Goal: Information Seeking & Learning: Learn about a topic

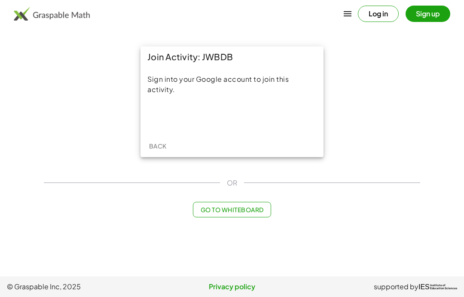
click at [214, 115] on div "Sign in with Google. Opens in new tab" at bounding box center [232, 117] width 79 height 19
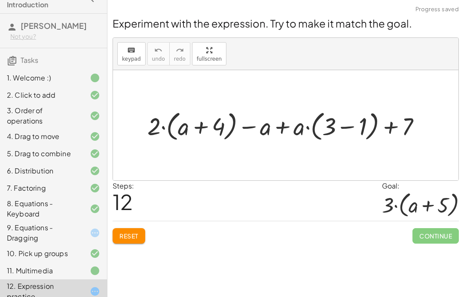
scroll to position [15, 0]
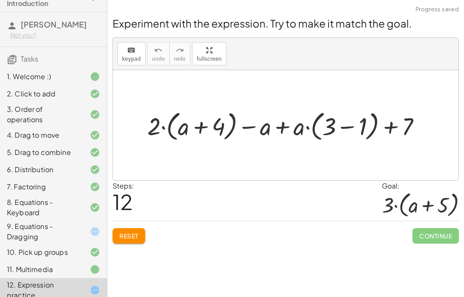
click at [25, 85] on div "2. Click to add" at bounding box center [53, 93] width 107 height 17
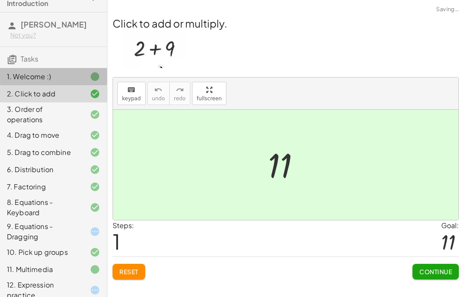
click at [27, 79] on div "1. Welcome :)" at bounding box center [41, 76] width 69 height 10
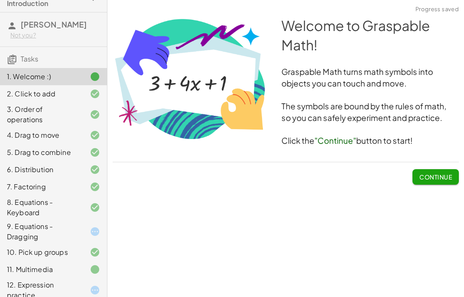
click at [440, 174] on span "Continue" at bounding box center [436, 177] width 33 height 8
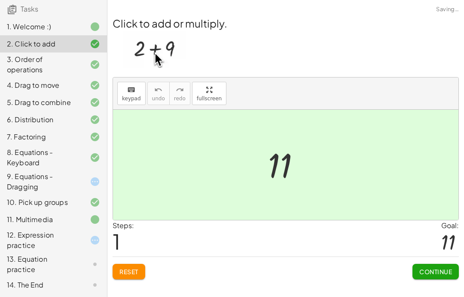
scroll to position [65, 0]
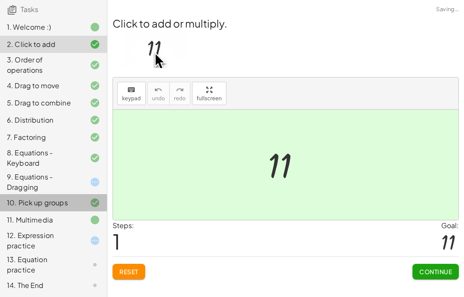
click at [44, 195] on div "10. Pick up groups" at bounding box center [53, 202] width 107 height 17
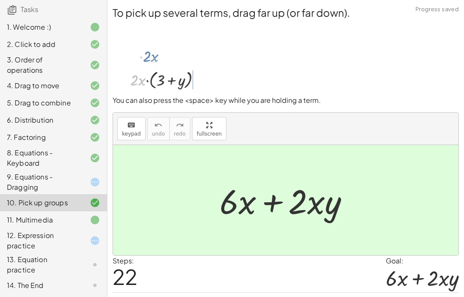
click at [41, 183] on div "9. Equations - Dragging" at bounding box center [41, 182] width 69 height 21
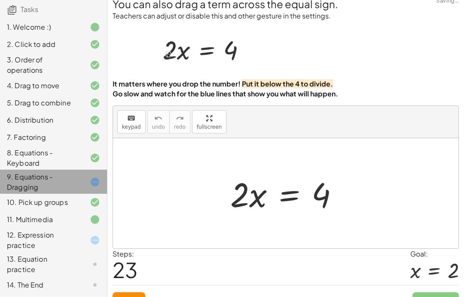
scroll to position [12, 0]
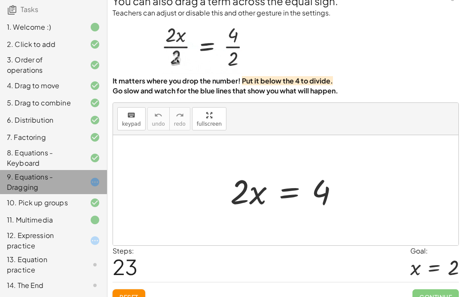
click at [67, 179] on div "9. Equations - Dragging" at bounding box center [41, 182] width 69 height 21
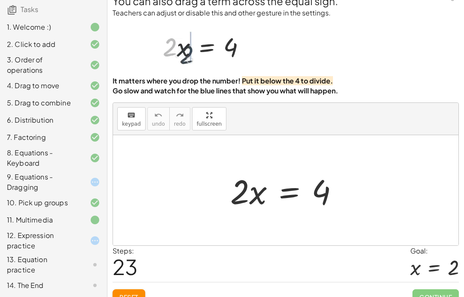
click at [55, 207] on div "10. Pick up groups" at bounding box center [41, 202] width 69 height 10
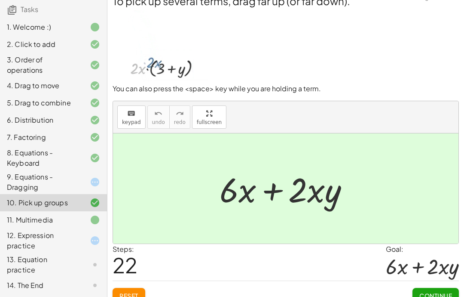
click at [61, 222] on div "11. Multimedia" at bounding box center [41, 220] width 69 height 10
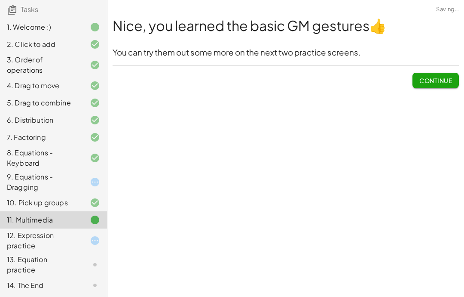
click at [55, 181] on div "9. Equations - Dragging" at bounding box center [41, 182] width 69 height 21
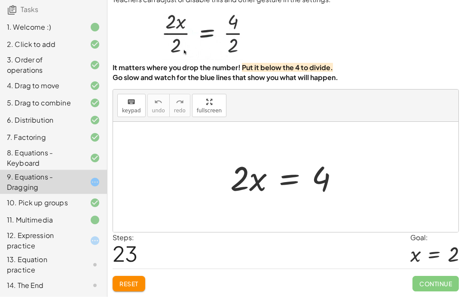
scroll to position [27, 0]
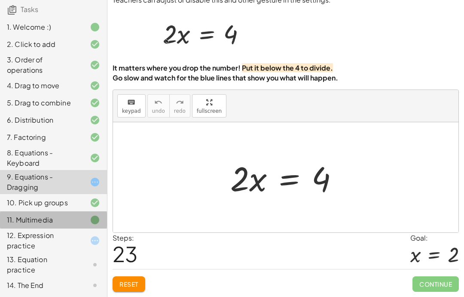
click at [56, 215] on div "11. Multimedia" at bounding box center [41, 220] width 69 height 10
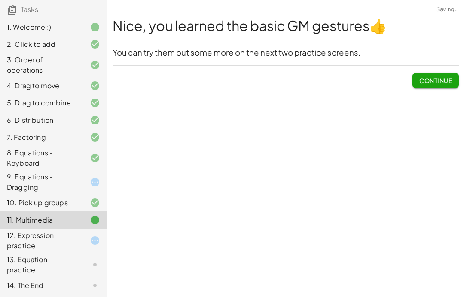
click at [440, 77] on span "Continue" at bounding box center [436, 81] width 33 height 8
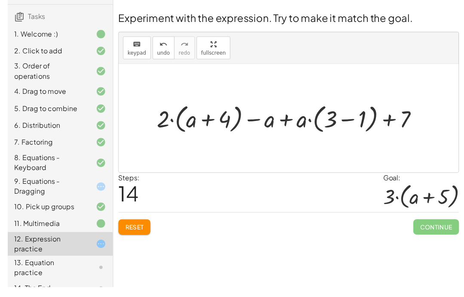
scroll to position [34, 0]
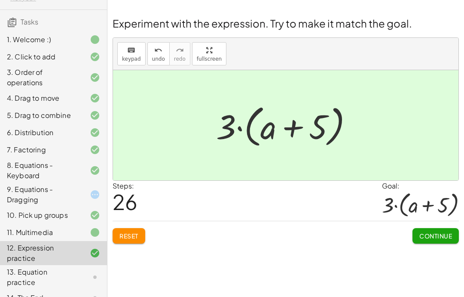
click at [437, 232] on span "Continue" at bounding box center [436, 236] width 33 height 8
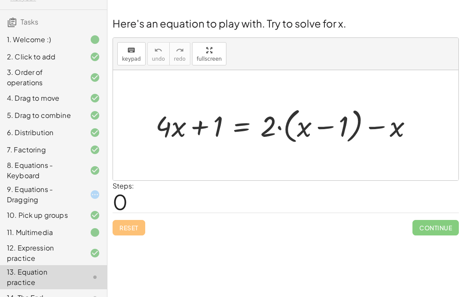
scroll to position [30, 0]
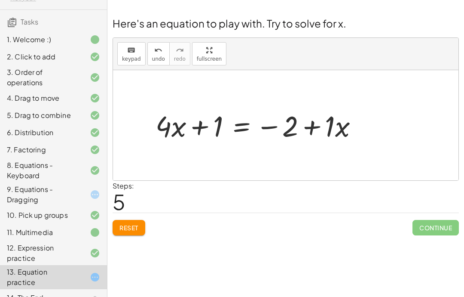
click at [131, 224] on span "Reset" at bounding box center [129, 228] width 19 height 8
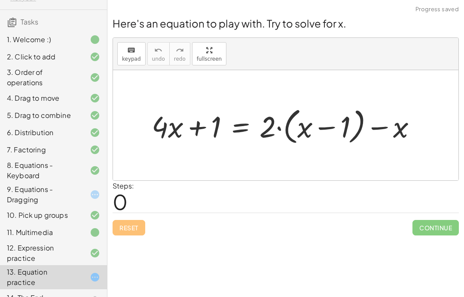
click at [132, 212] on div "Reset Continue" at bounding box center [286, 223] width 347 height 23
click at [129, 212] on div "Reset Continue" at bounding box center [286, 223] width 347 height 23
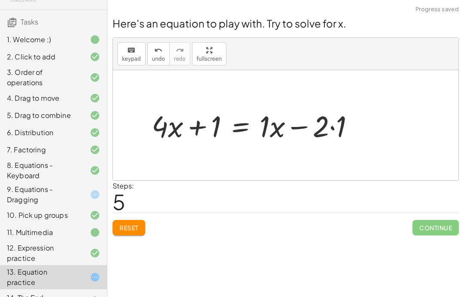
click at [130, 224] on span "Reset" at bounding box center [129, 228] width 19 height 8
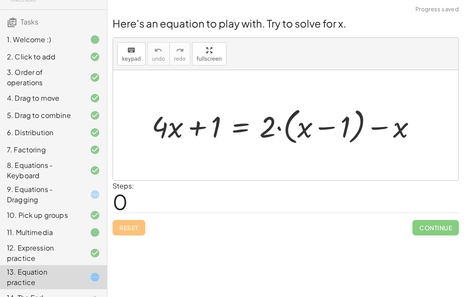
click at [144, 212] on div "Reset Continue" at bounding box center [286, 223] width 347 height 23
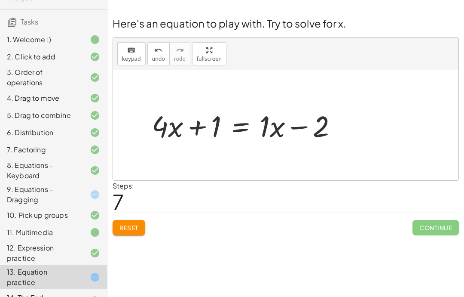
scroll to position [34, 0]
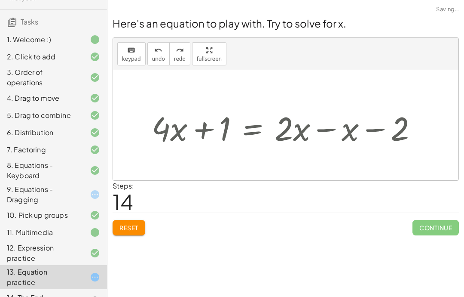
click at [162, 42] on button "undo undo" at bounding box center [159, 53] width 22 height 23
click at [163, 38] on div "keyboard keypad undo [PERSON_NAME] redo fullscreen" at bounding box center [286, 54] width 346 height 32
click at [160, 42] on button "undo undo" at bounding box center [159, 53] width 22 height 23
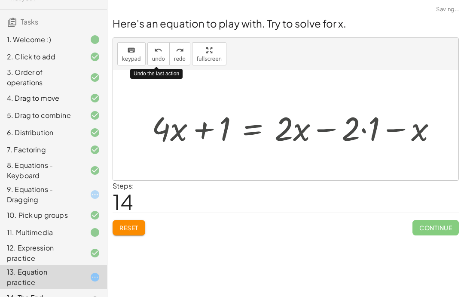
click at [136, 224] on span "Reset" at bounding box center [129, 228] width 19 height 8
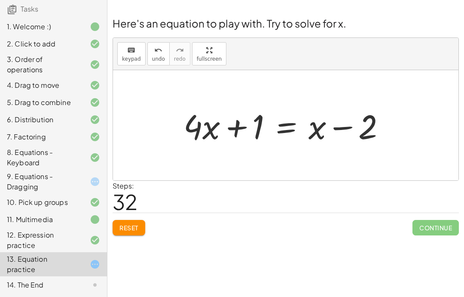
scroll to position [65, 0]
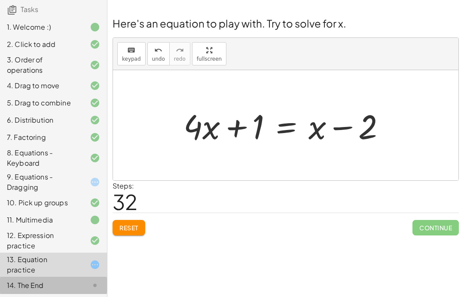
click at [61, 292] on div "14. The End" at bounding box center [53, 285] width 107 height 17
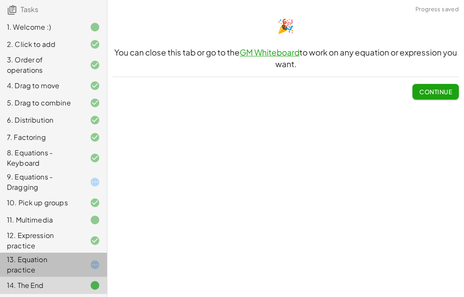
click at [44, 266] on div "13. Equation practice" at bounding box center [41, 264] width 69 height 21
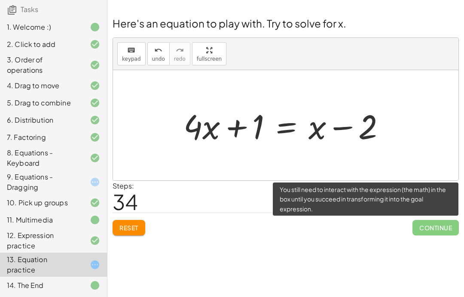
click at [428, 220] on span "Continue" at bounding box center [436, 227] width 46 height 15
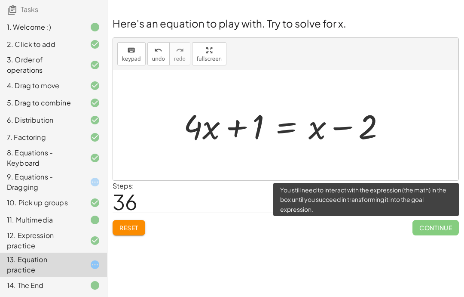
click at [133, 220] on button "Reset" at bounding box center [129, 227] width 33 height 15
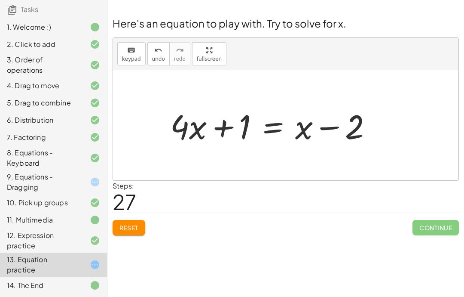
click at [431, 230] on span "Continue" at bounding box center [436, 227] width 46 height 15
